Goal: Task Accomplishment & Management: Manage account settings

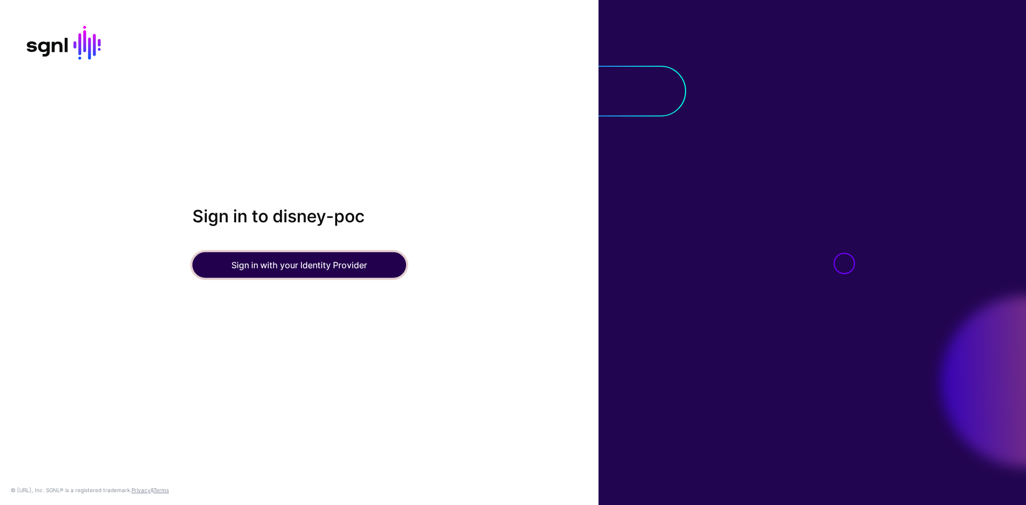
click at [337, 260] on button "Sign in with your Identity Provider" at bounding box center [299, 265] width 214 height 26
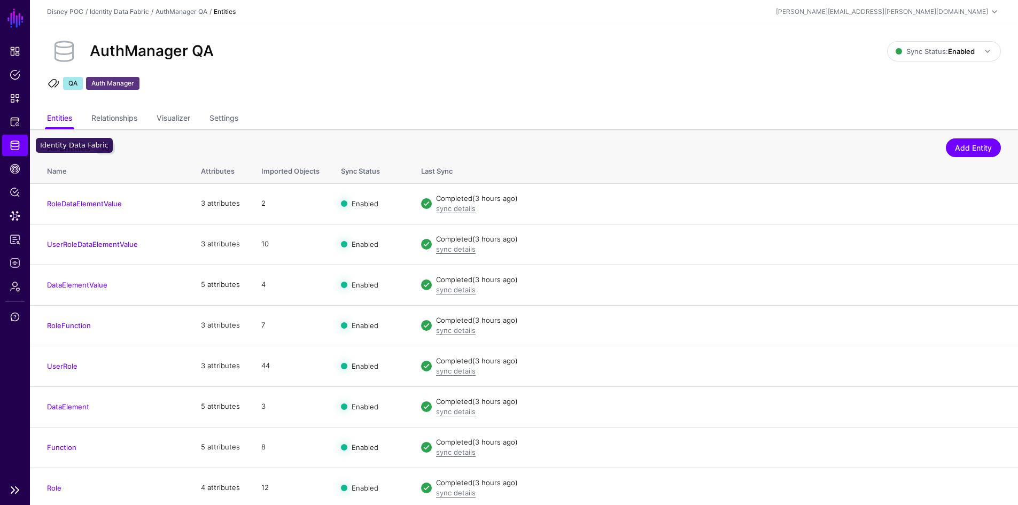
click at [12, 146] on span "Identity Data Fabric" at bounding box center [15, 145] width 11 height 11
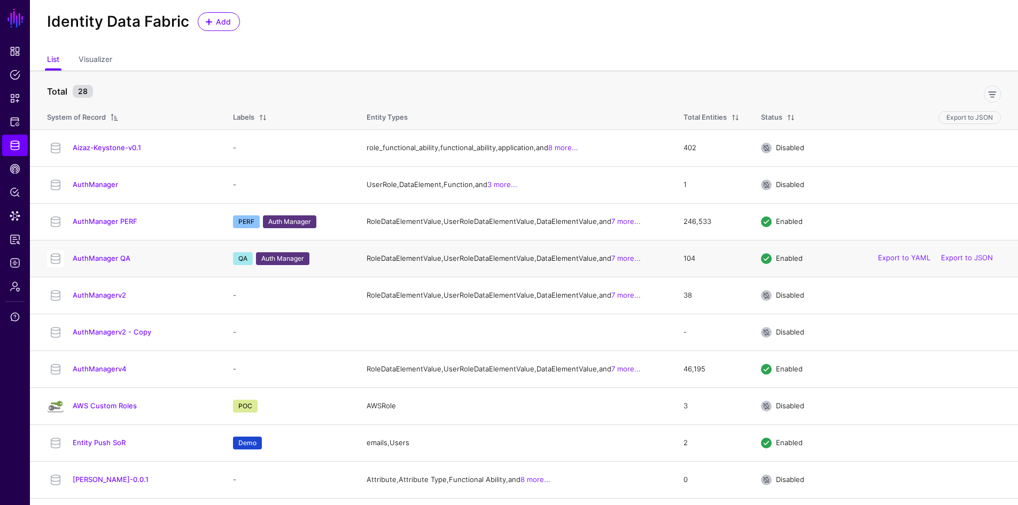
scroll to position [23, 0]
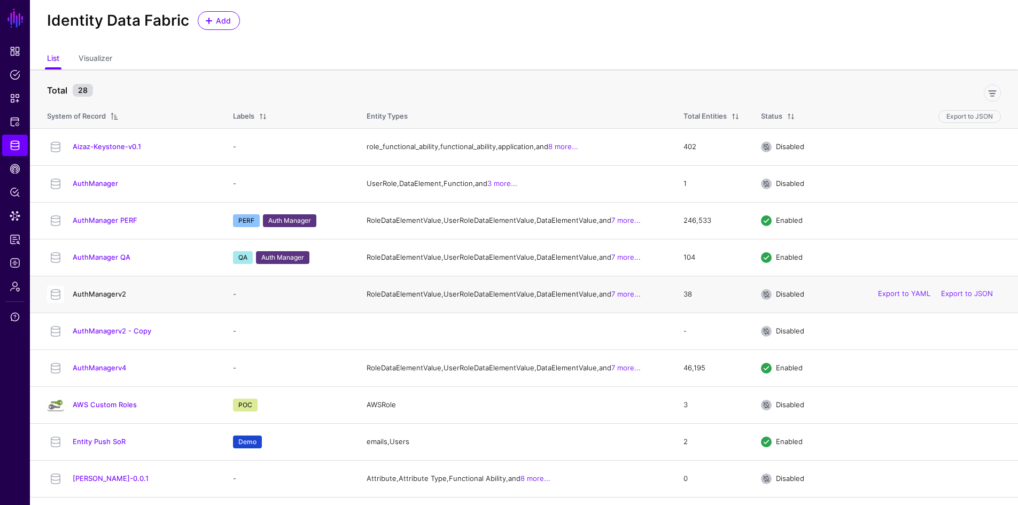
click at [103, 298] on link "AuthManagerv2" at bounding box center [99, 294] width 53 height 9
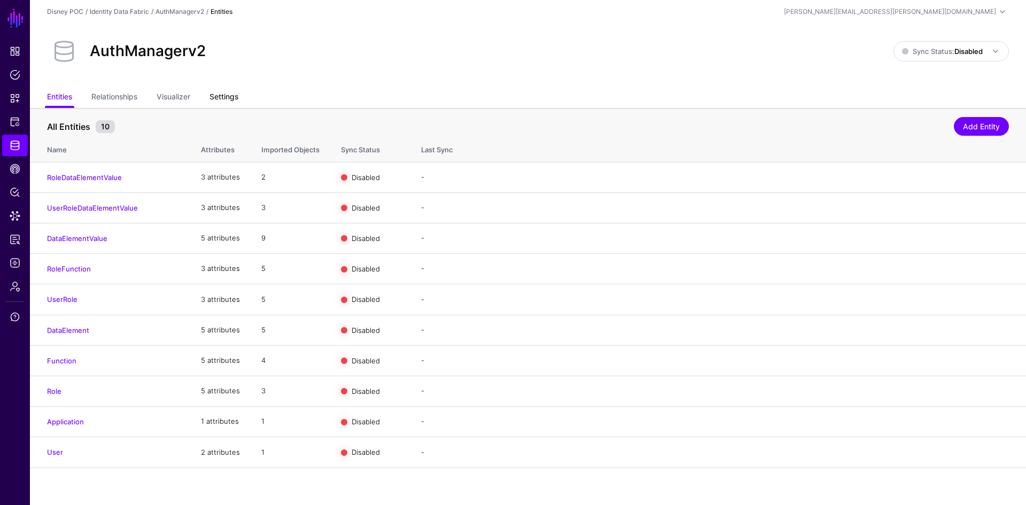
click at [233, 97] on link "Settings" at bounding box center [223, 98] width 29 height 20
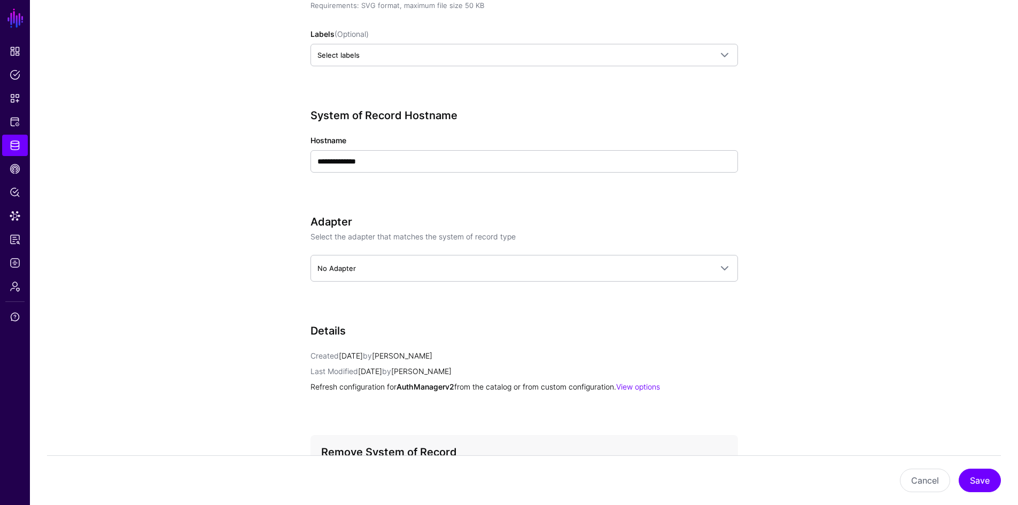
scroll to position [506, 0]
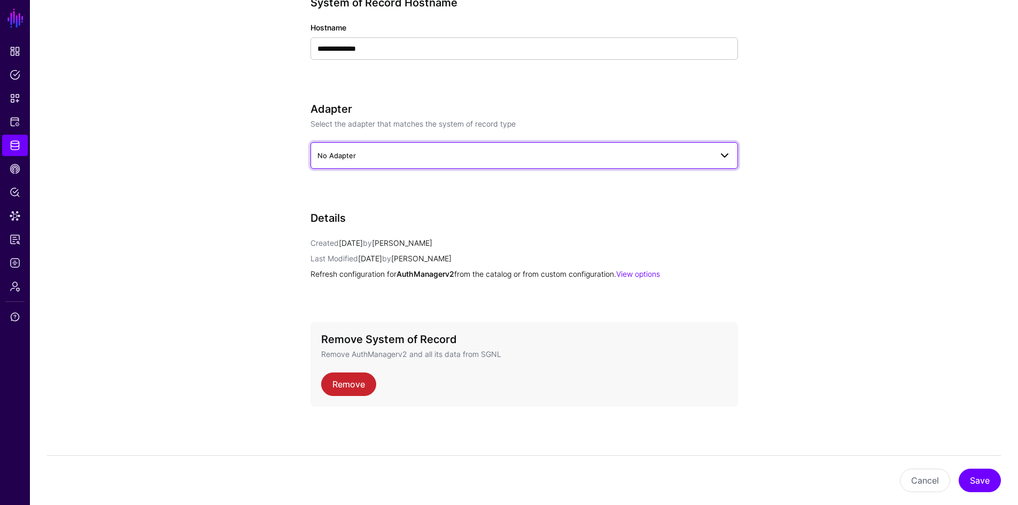
click at [367, 156] on span "No Adapter" at bounding box center [514, 156] width 394 height 12
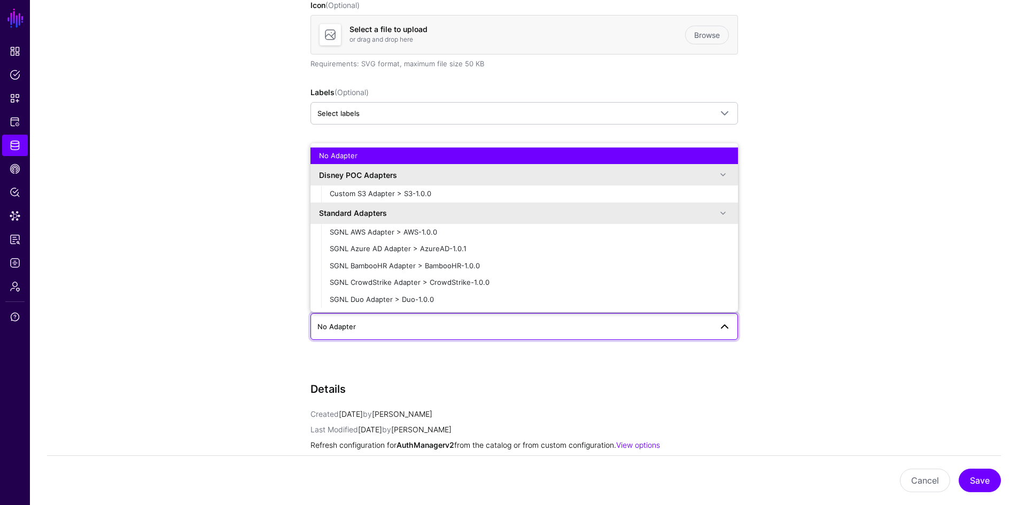
scroll to position [335, 0]
click at [240, 270] on app-datasources-details-form "**********" at bounding box center [524, 224] width 988 height 903
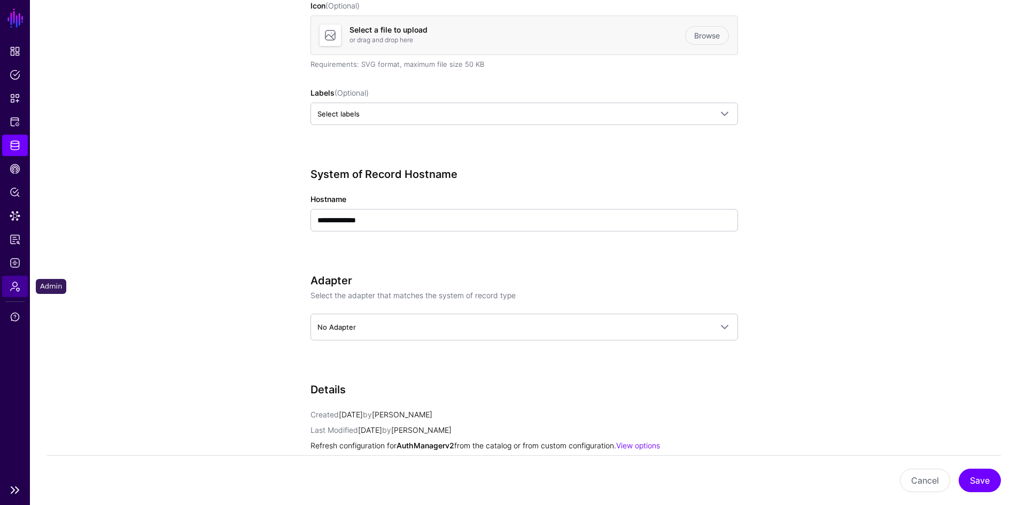
click at [14, 289] on span "Admin" at bounding box center [15, 286] width 11 height 11
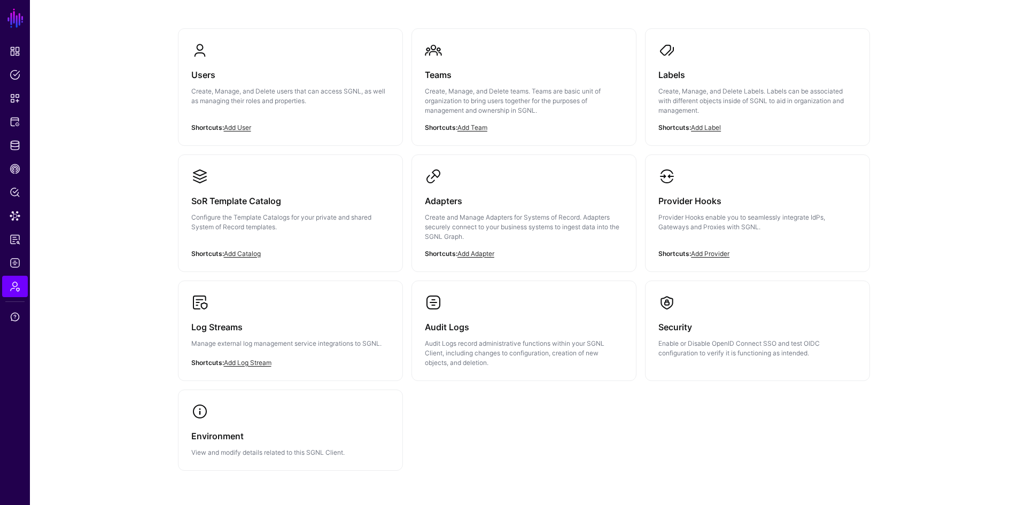
scroll to position [83, 0]
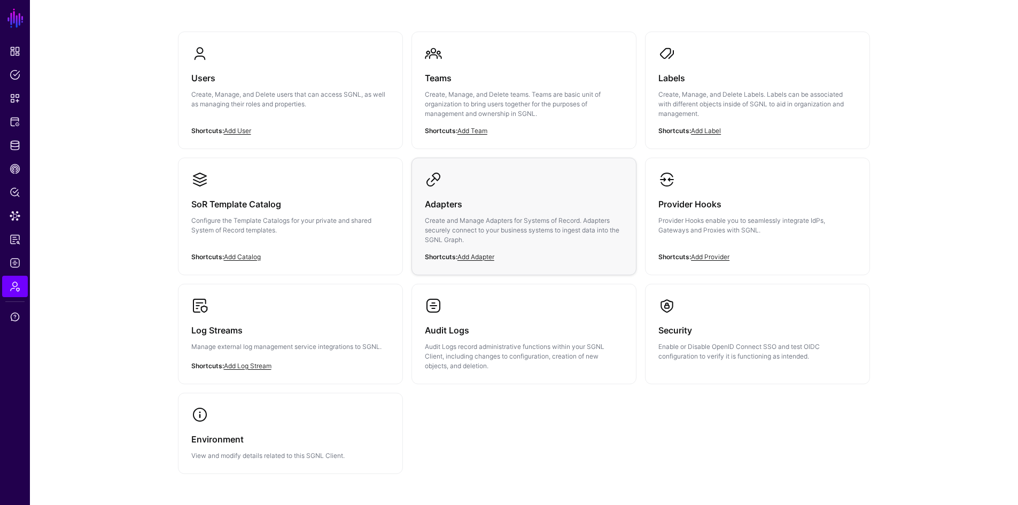
click at [445, 204] on h3 "Adapters" at bounding box center [524, 204] width 198 height 15
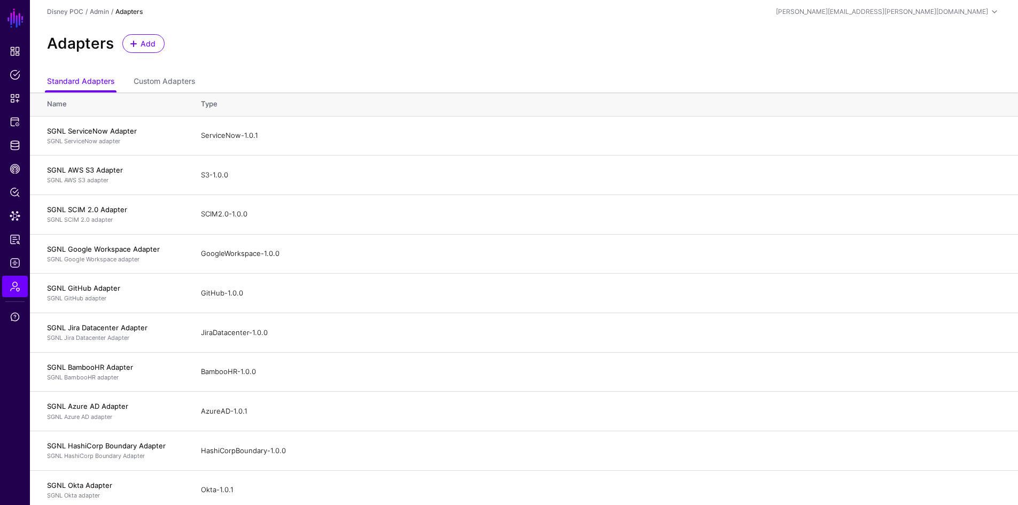
click at [134, 53] on div "Adapters Add" at bounding box center [524, 48] width 988 height 49
click at [135, 49] on link "Add" at bounding box center [143, 43] width 42 height 19
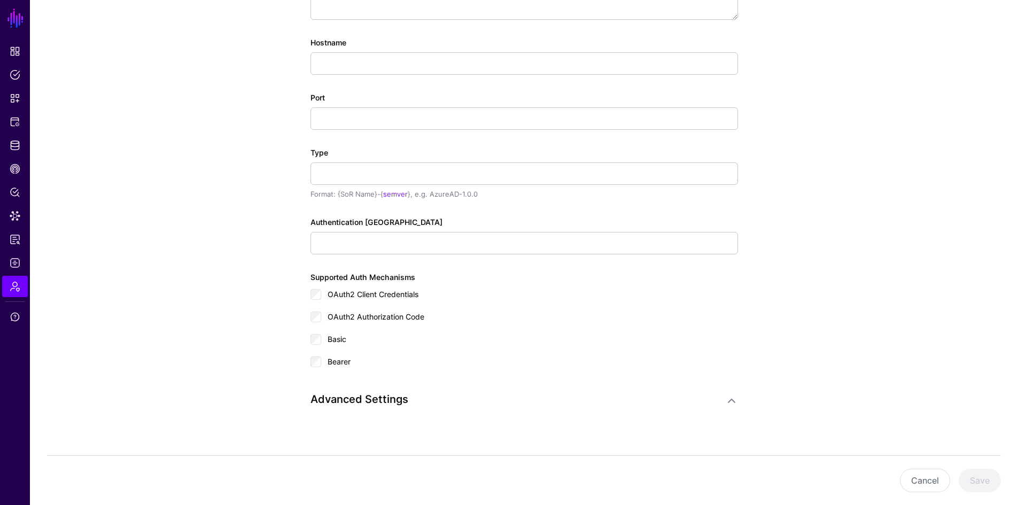
scroll to position [271, 0]
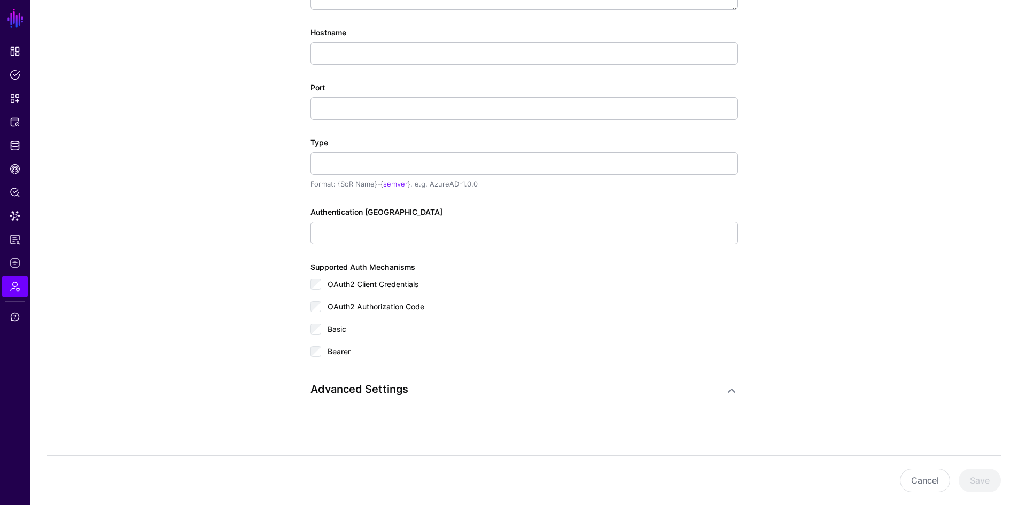
click at [373, 395] on h3 "Advanced Settings" at bounding box center [513, 389] width 406 height 13
click at [395, 384] on h3 "Advanced Settings" at bounding box center [513, 389] width 406 height 13
click at [729, 386] on link at bounding box center [731, 390] width 13 height 13
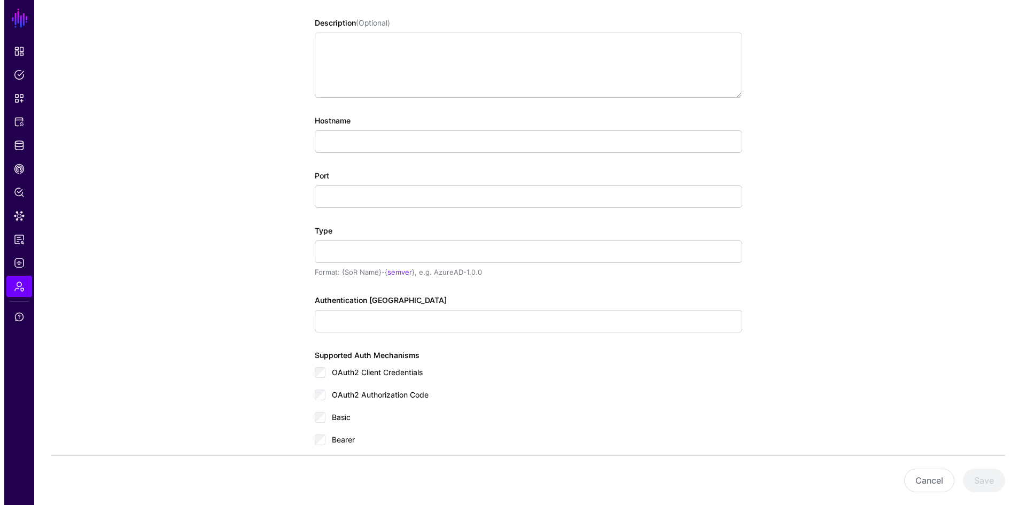
scroll to position [0, 0]
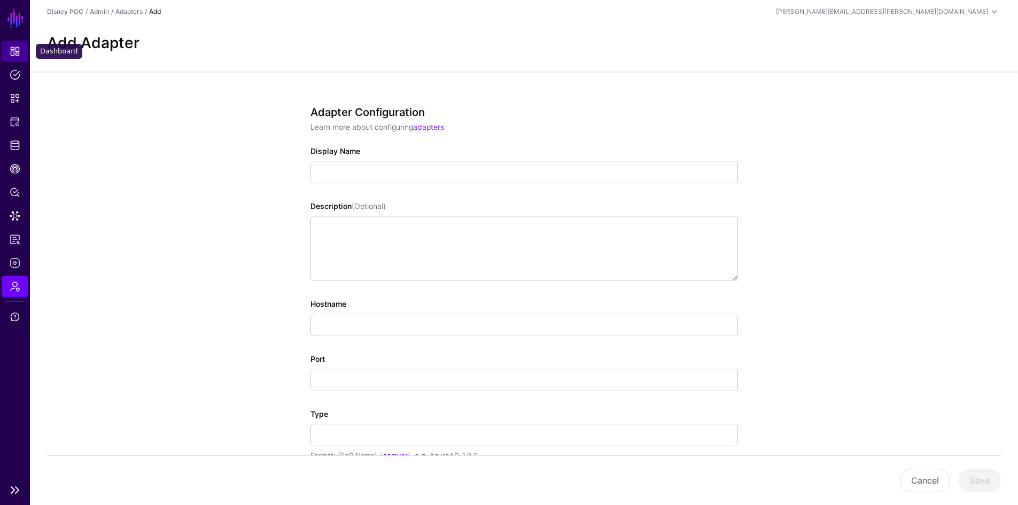
click at [18, 48] on span "Dashboard" at bounding box center [15, 51] width 11 height 11
